Goal: Task Accomplishment & Management: Manage account settings

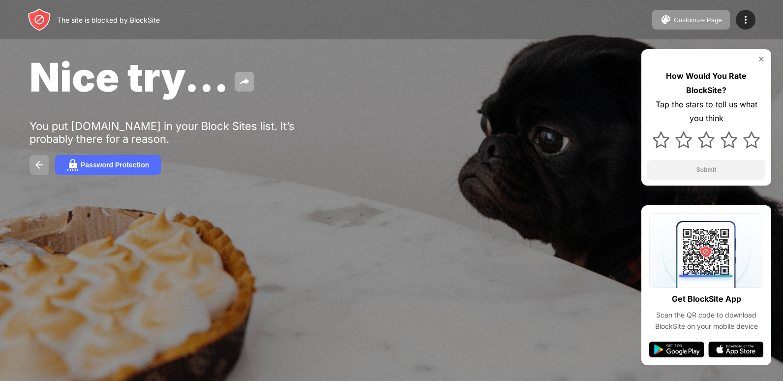
click at [30, 168] on button at bounding box center [40, 165] width 20 height 20
